Goal: Entertainment & Leisure: Consume media (video, audio)

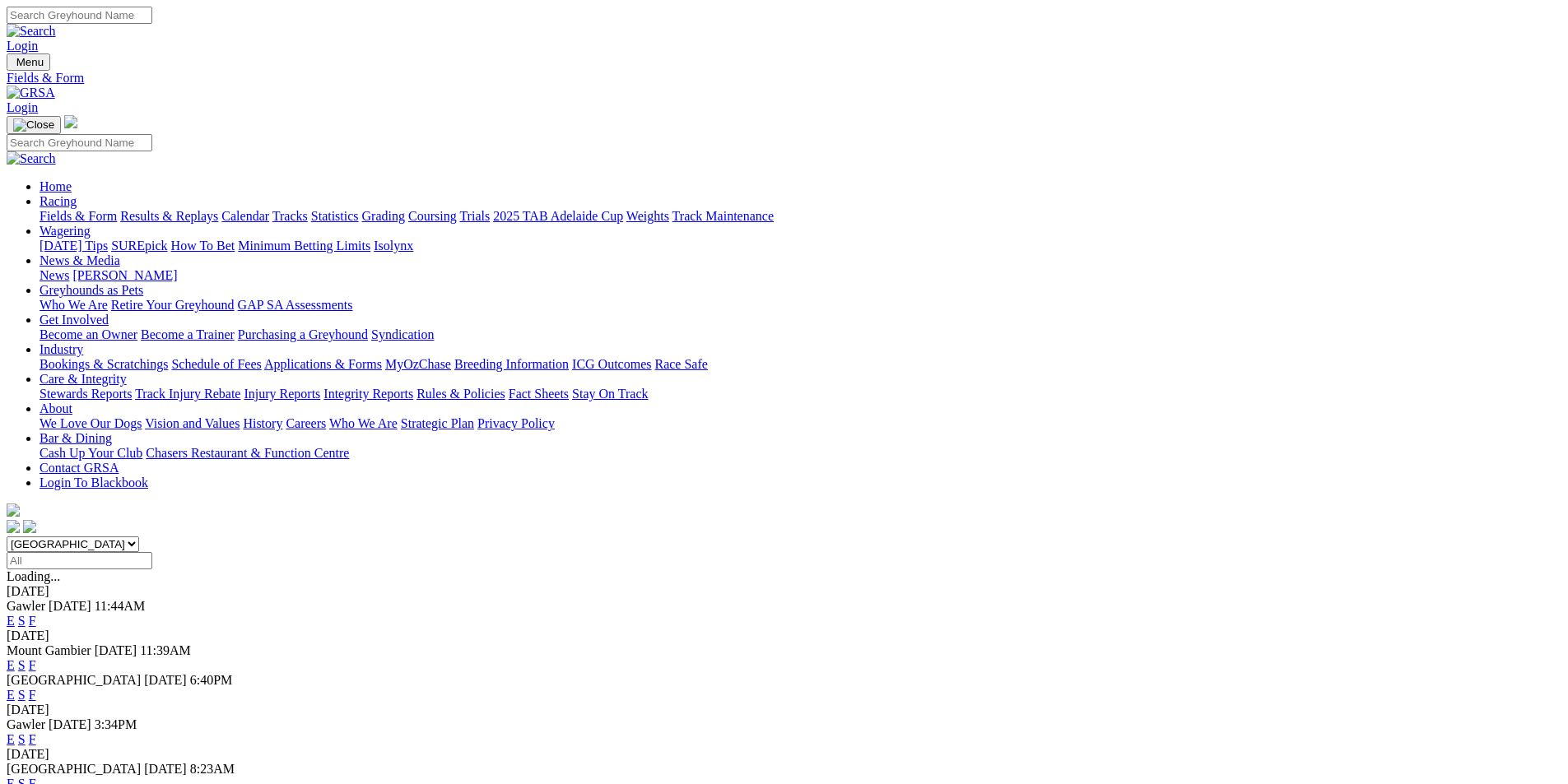
click at [218, 209] on link "Results & Replays" at bounding box center [169, 216] width 98 height 14
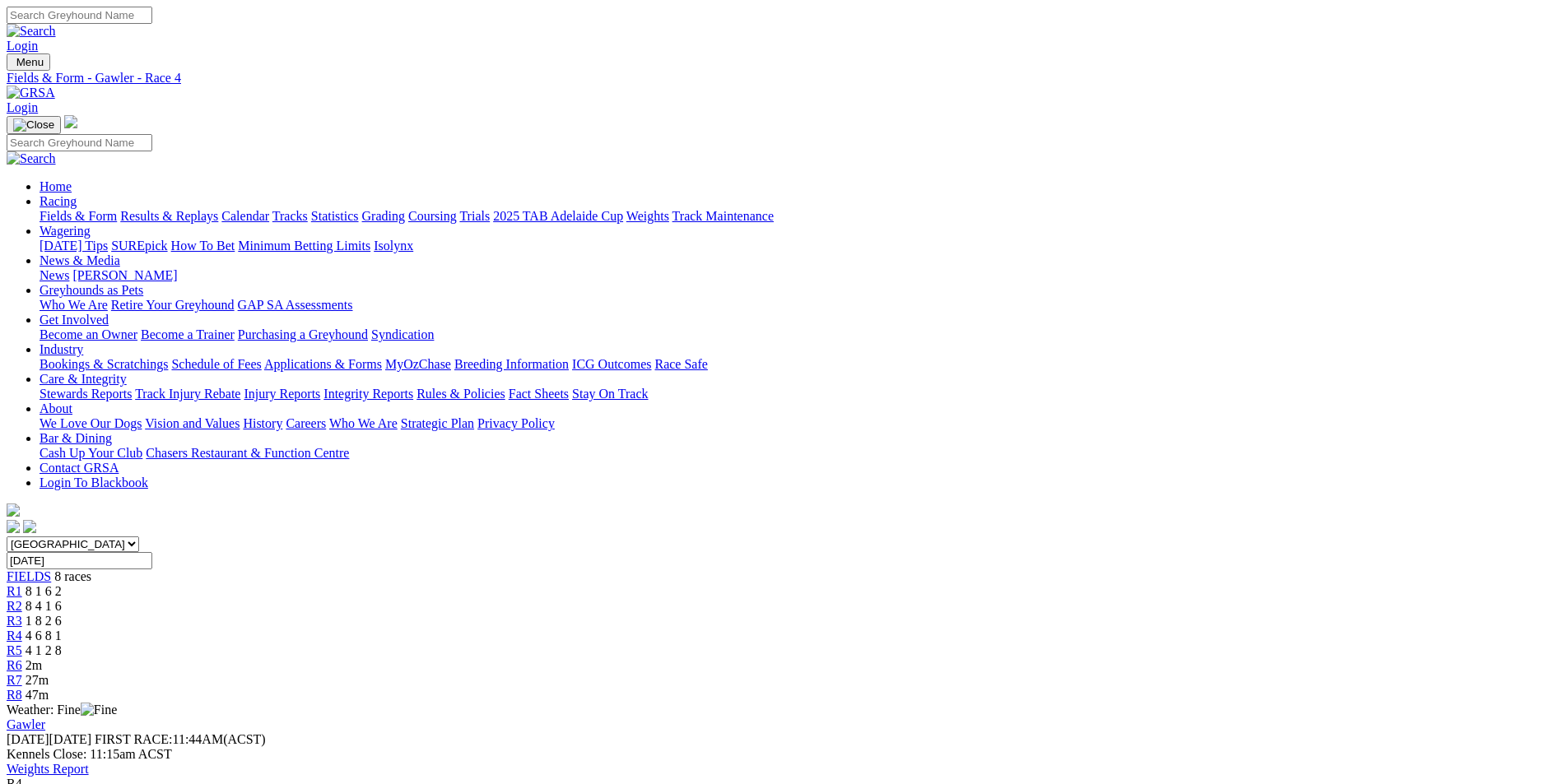
click at [61, 584] on span "8 1 6 2" at bounding box center [44, 591] width 36 height 14
click at [22, 599] on link "R2" at bounding box center [14, 605] width 16 height 14
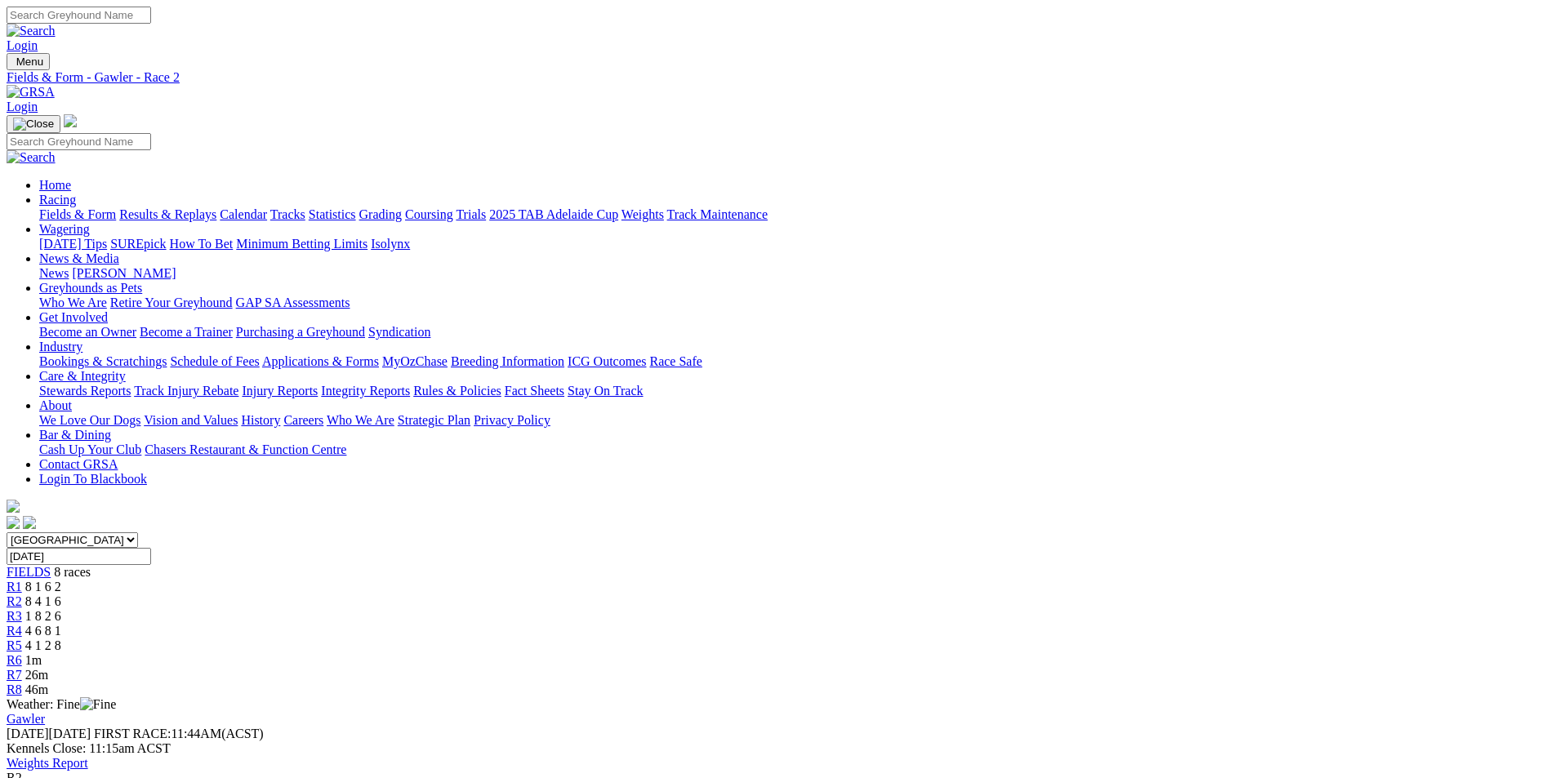
click at [61, 609] on span "1 8 2 6" at bounding box center [43, 616] width 36 height 14
click at [22, 624] on link "R4" at bounding box center [14, 631] width 16 height 14
click at [877, 638] on div "R5 4 1 2 8" at bounding box center [778, 646] width 1543 height 15
